Goal: Task Accomplishment & Management: Manage account settings

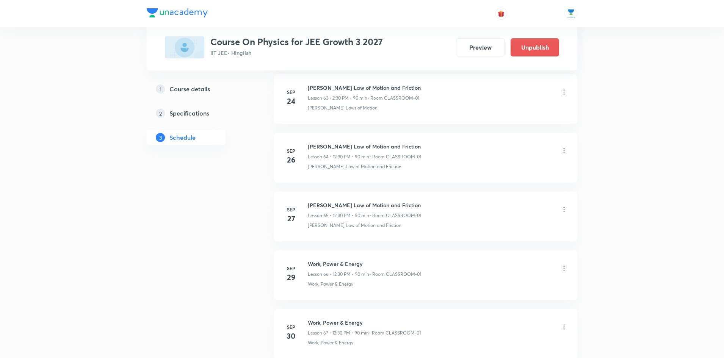
scroll to position [4303, 0]
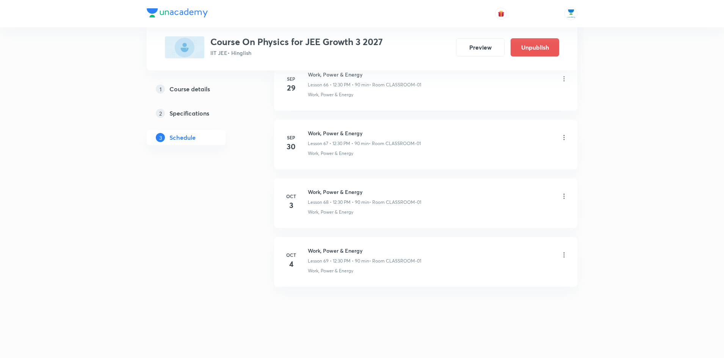
click at [563, 195] on icon at bounding box center [564, 197] width 8 height 8
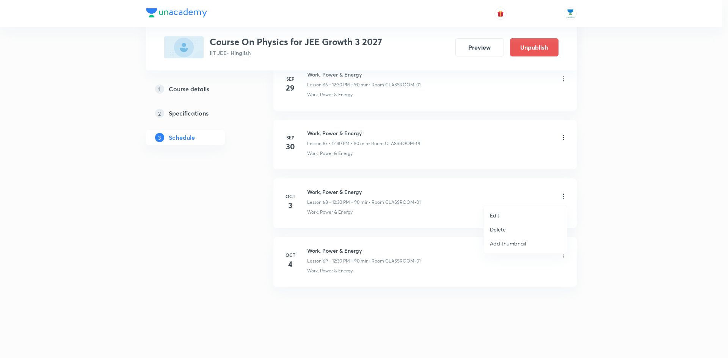
click at [503, 230] on p "Delete" at bounding box center [498, 230] width 16 height 8
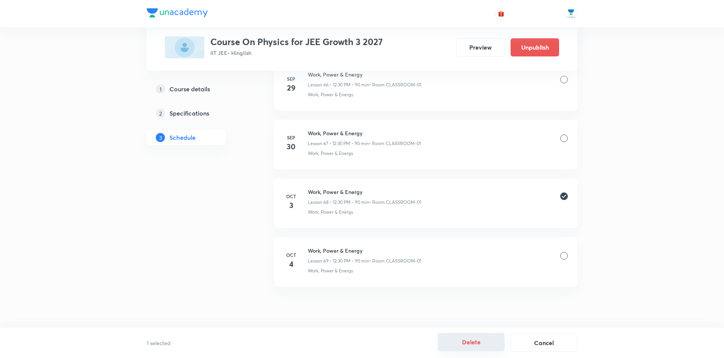
click at [462, 340] on button "Delete" at bounding box center [471, 342] width 67 height 18
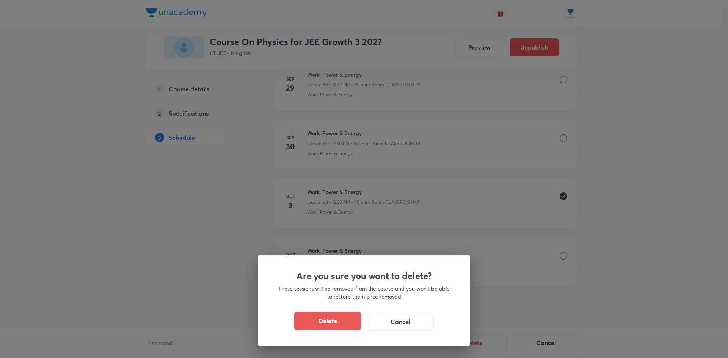
click at [339, 321] on button "Delete" at bounding box center [327, 321] width 67 height 18
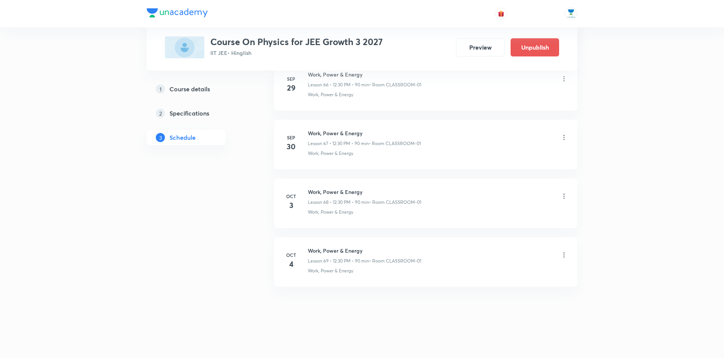
scroll to position [4245, 0]
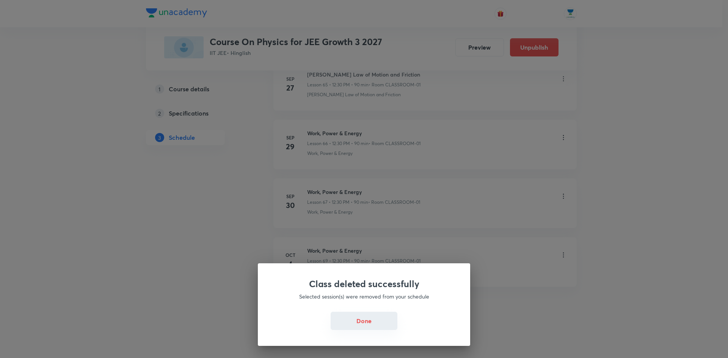
click at [360, 317] on button "Done" at bounding box center [364, 321] width 67 height 18
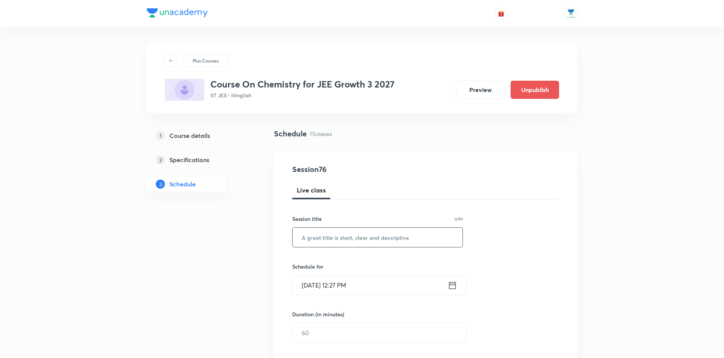
click at [347, 242] on input "text" at bounding box center [378, 237] width 170 height 19
paste input "Chemical Bonding"
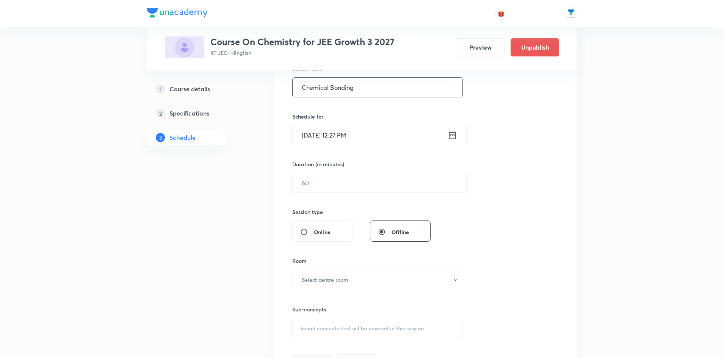
scroll to position [150, 0]
type input "Chemical Bonding"
click at [345, 182] on input "text" at bounding box center [380, 182] width 174 height 19
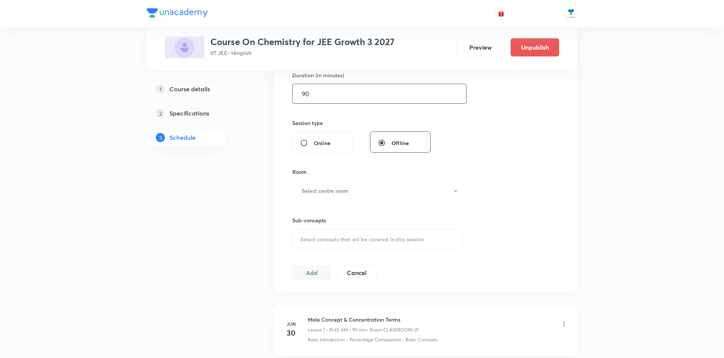
scroll to position [240, 0]
type input "90"
click at [367, 237] on span "Select concepts that wil be covered in this session" at bounding box center [362, 239] width 124 height 6
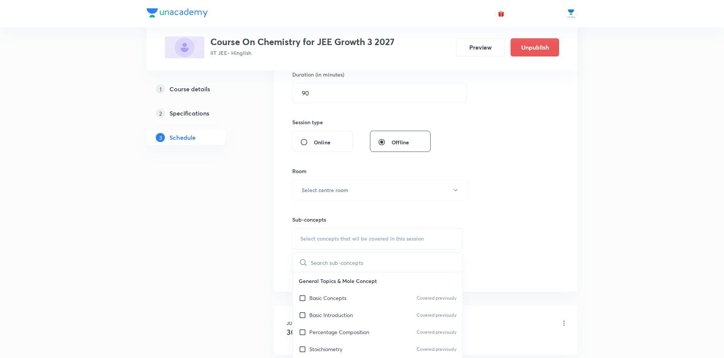
click at [353, 264] on input "text" at bounding box center [387, 262] width 152 height 19
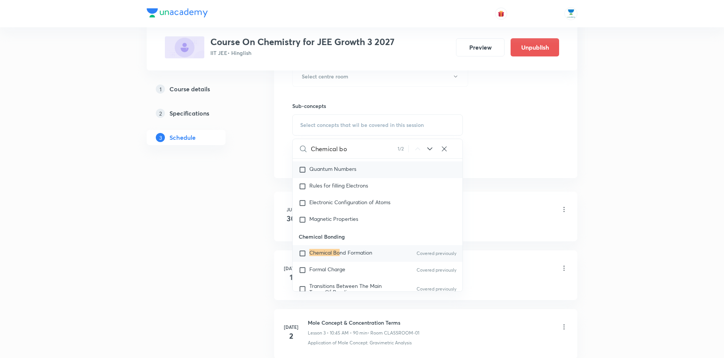
scroll to position [10676, 0]
type input "Chemical bo"
click at [301, 256] on input "checkbox" at bounding box center [304, 252] width 11 height 8
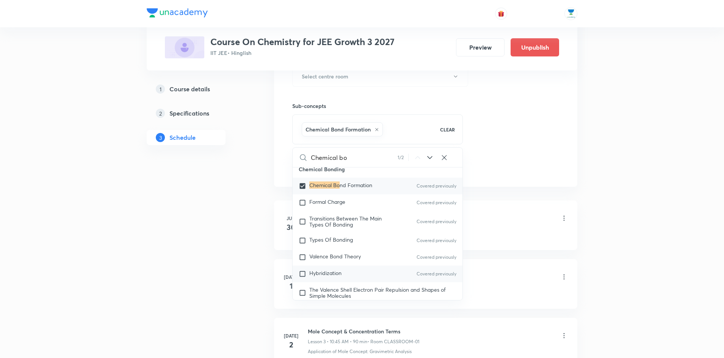
scroll to position [10749, 0]
click at [303, 191] on input "checkbox" at bounding box center [304, 188] width 11 height 8
checkbox input "false"
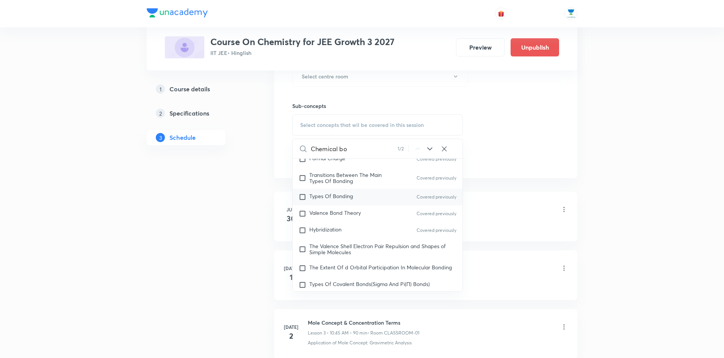
scroll to position [10797, 0]
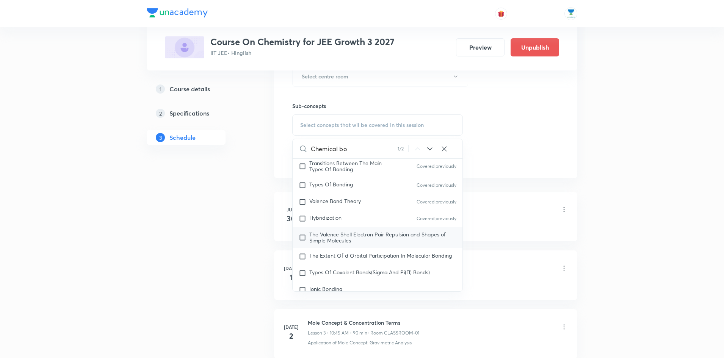
click at [305, 241] on input "checkbox" at bounding box center [304, 238] width 11 height 12
checkbox input "true"
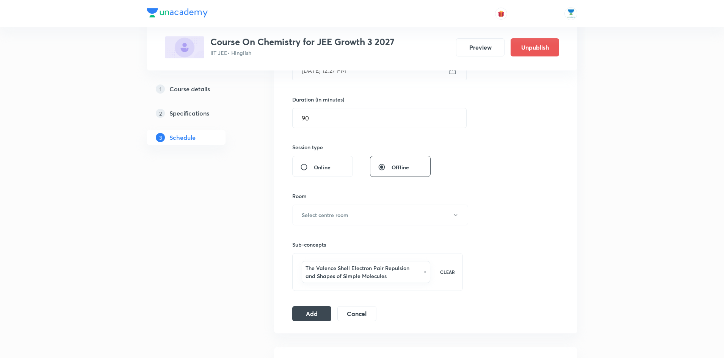
scroll to position [210, 0]
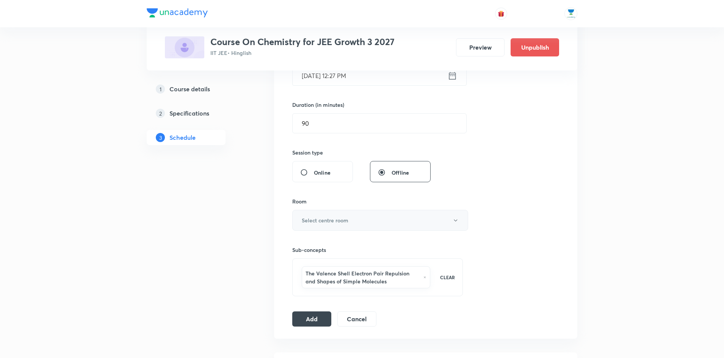
click at [370, 216] on button "Select centre room" at bounding box center [380, 220] width 176 height 21
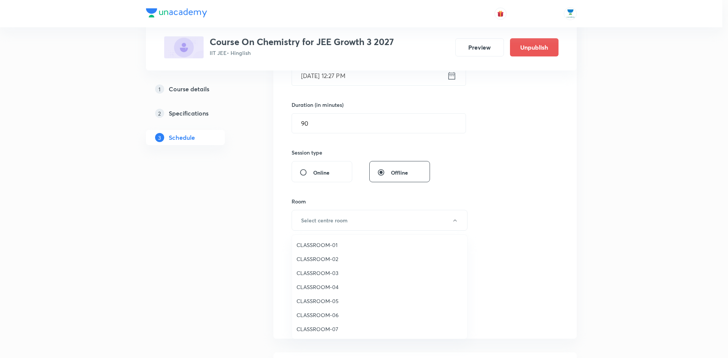
click at [351, 243] on span "CLASSROOM-01" at bounding box center [379, 245] width 166 height 8
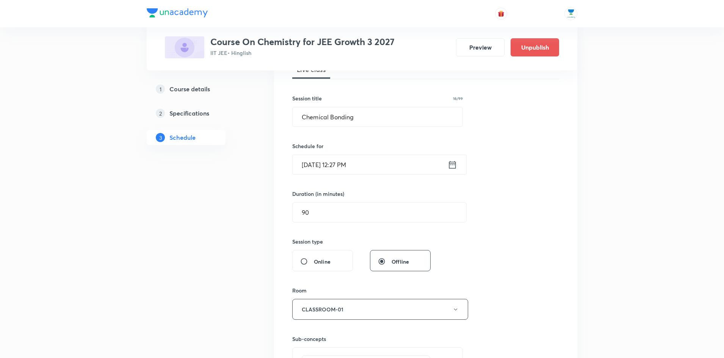
scroll to position [128, 0]
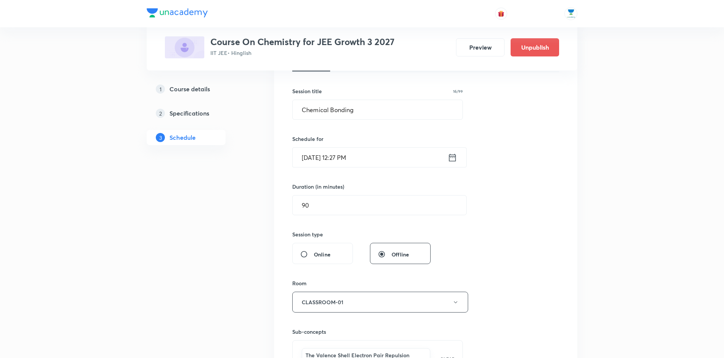
click at [453, 155] on icon at bounding box center [452, 157] width 9 height 11
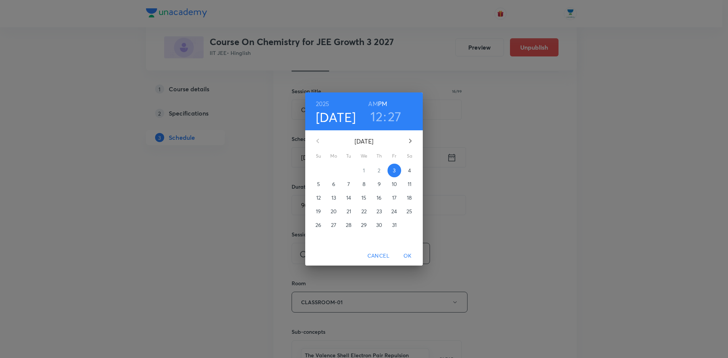
click at [398, 119] on h3 "27" at bounding box center [395, 116] width 14 height 16
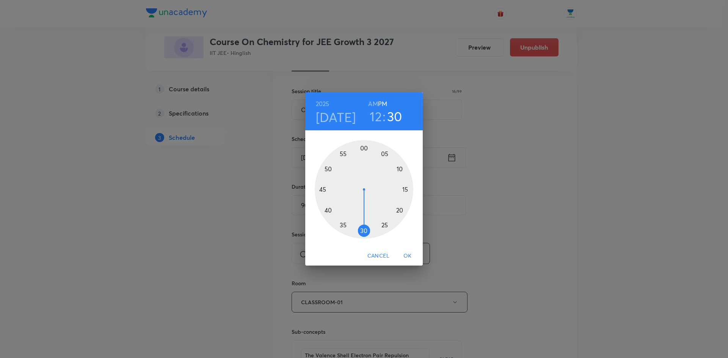
drag, startPoint x: 376, startPoint y: 229, endPoint x: 364, endPoint y: 231, distance: 12.3
click at [364, 231] on div at bounding box center [364, 189] width 99 height 99
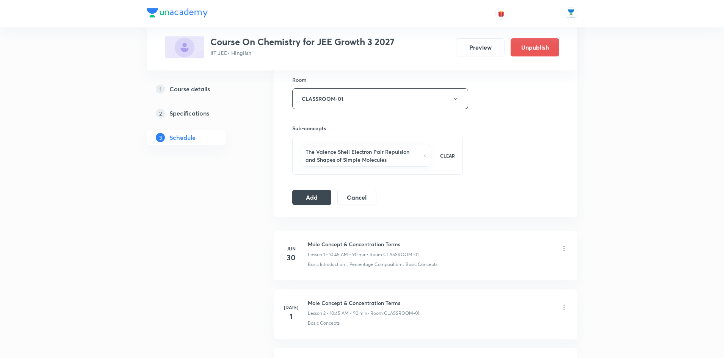
scroll to position [354, 0]
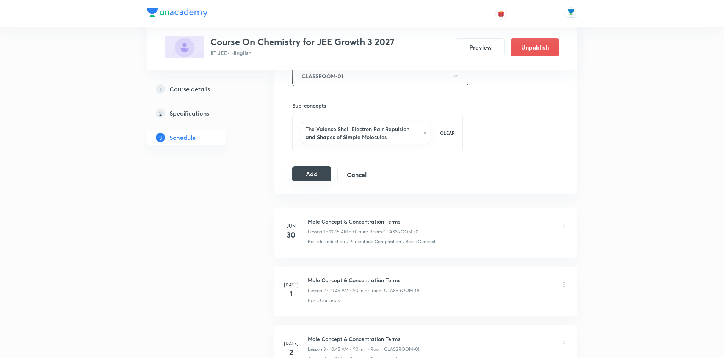
click at [304, 176] on button "Add" at bounding box center [311, 173] width 39 height 15
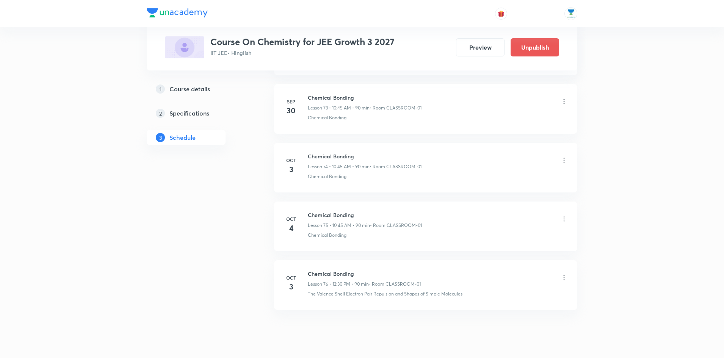
scroll to position [4368, 0]
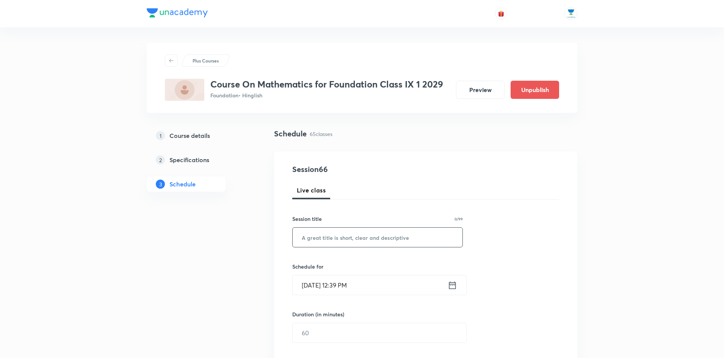
click at [380, 239] on input "text" at bounding box center [378, 237] width 170 height 19
paste input "quadrilateral and Triangles"
click at [306, 238] on input "quadrilateral and Triangles" at bounding box center [378, 237] width 170 height 19
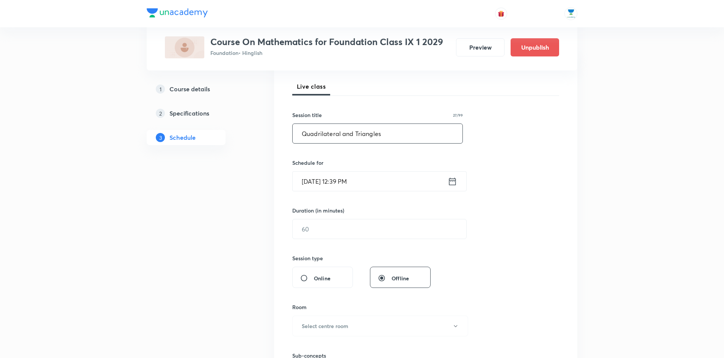
scroll to position [122, 0]
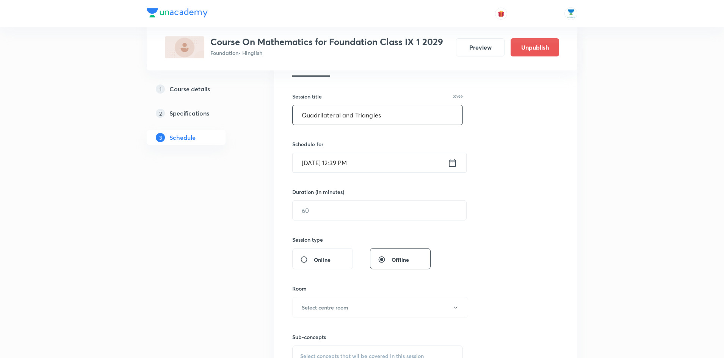
type input "Quadrilateral and Triangles"
click at [453, 161] on icon at bounding box center [452, 163] width 9 height 11
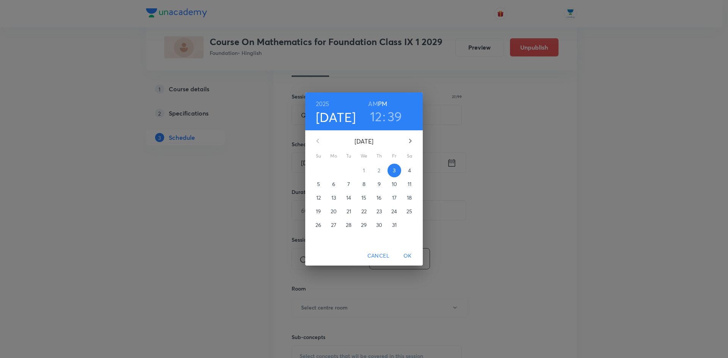
click at [383, 115] on h3 ":" at bounding box center [383, 116] width 3 height 16
click at [378, 116] on h3 "12" at bounding box center [376, 116] width 12 height 16
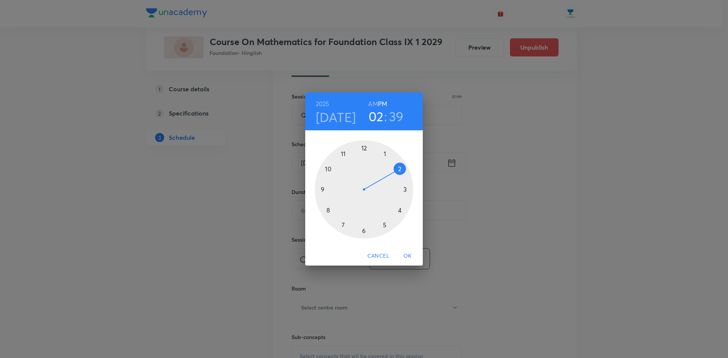
drag, startPoint x: 365, startPoint y: 147, endPoint x: 400, endPoint y: 166, distance: 39.8
click at [400, 166] on div at bounding box center [364, 189] width 99 height 99
drag, startPoint x: 330, startPoint y: 212, endPoint x: 365, endPoint y: 152, distance: 70.0
click at [365, 152] on div at bounding box center [364, 189] width 99 height 99
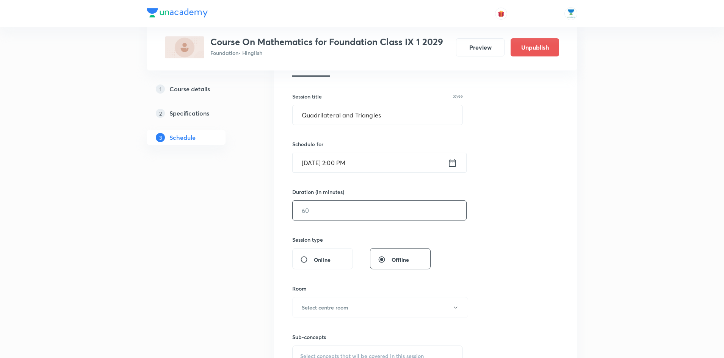
click at [344, 215] on input "text" at bounding box center [380, 210] width 174 height 19
click at [489, 230] on div "Session 66 Live class Session title 27/99 Quadrilateral and Triangles ​ Schedul…" at bounding box center [425, 219] width 267 height 356
click at [328, 214] on input "75" at bounding box center [380, 210] width 174 height 19
type input "7"
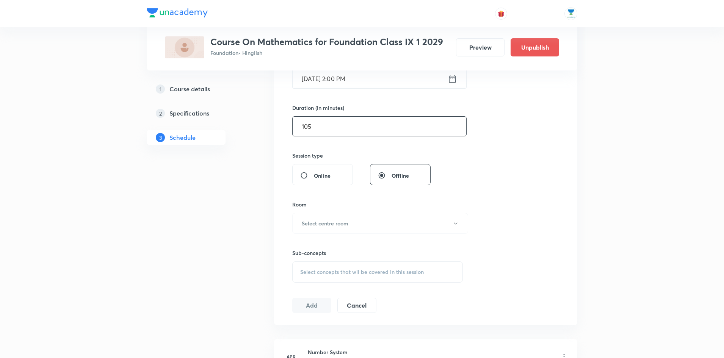
scroll to position [208, 0]
type input "105"
click at [345, 221] on h6 "Select centre room" at bounding box center [325, 222] width 47 height 8
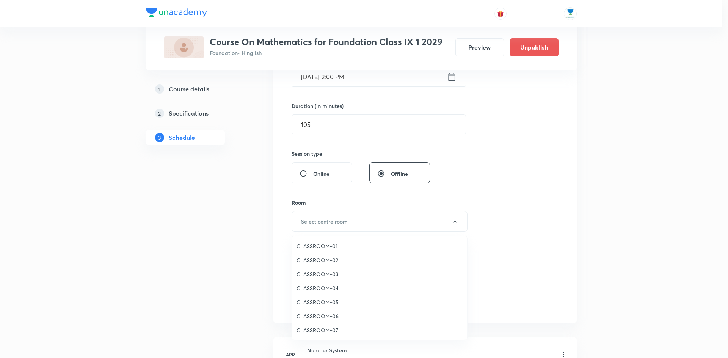
click at [331, 260] on span "CLASSROOM-02" at bounding box center [379, 260] width 166 height 8
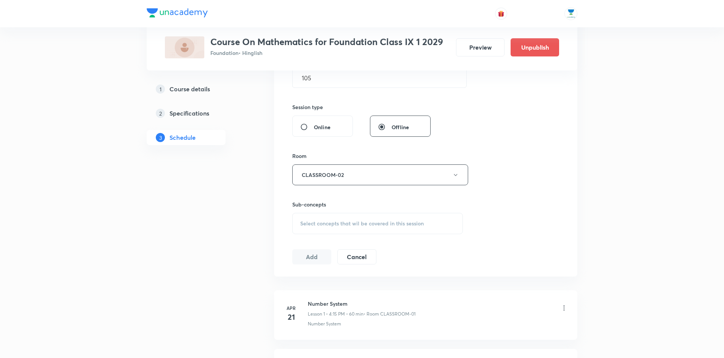
scroll to position [266, 0]
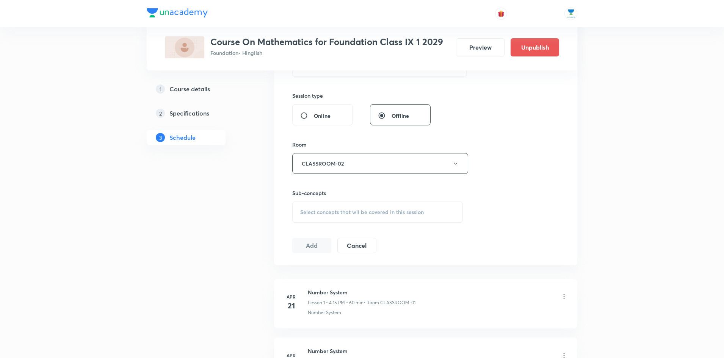
click at [362, 216] on div "Select concepts that wil be covered in this session" at bounding box center [377, 212] width 171 height 21
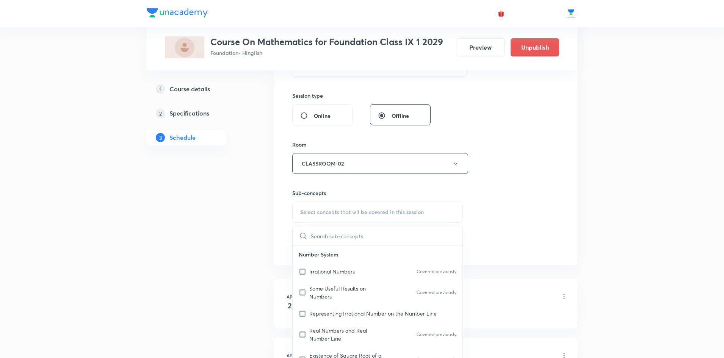
click at [352, 238] on input "text" at bounding box center [387, 235] width 152 height 19
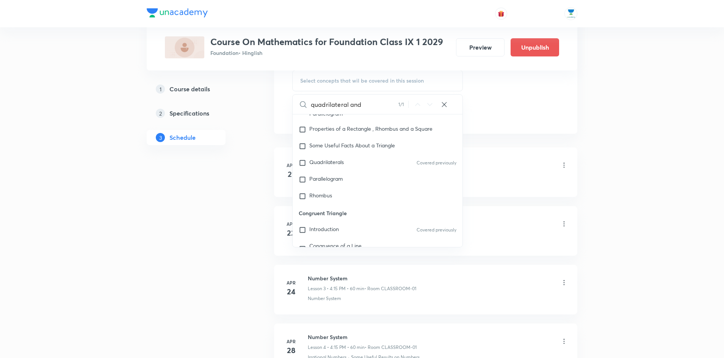
scroll to position [1857, 0]
type input "quadrilateral and"
click at [300, 179] on input "checkbox" at bounding box center [304, 183] width 11 height 8
checkbox input "true"
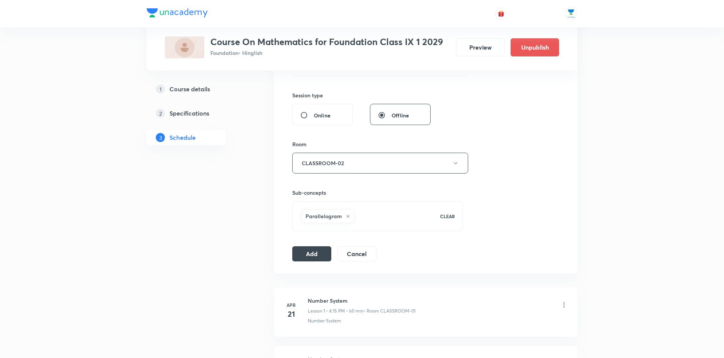
scroll to position [268, 0]
click at [310, 252] on button "Add" at bounding box center [311, 251] width 39 height 15
